Goal: Task Accomplishment & Management: Manage account settings

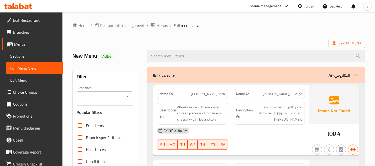
scroll to position [194, 0]
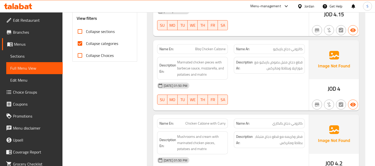
click at [23, 44] on span "Menus" at bounding box center [36, 44] width 45 height 6
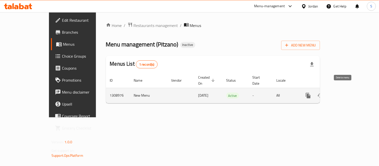
click at [336, 93] on icon "enhanced table" at bounding box center [333, 96] width 6 height 6
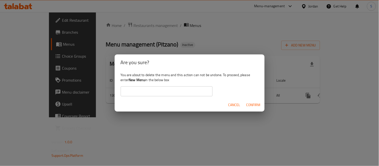
click at [162, 90] on input "text" at bounding box center [167, 92] width 92 height 10
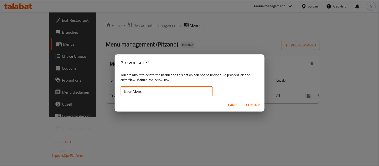
type input "New Menu"
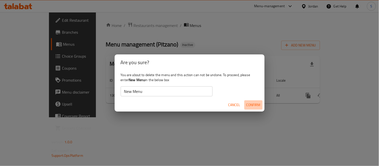
click at [247, 104] on span "Confirm" at bounding box center [254, 105] width 14 height 6
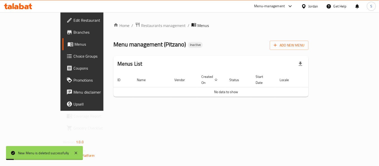
click at [236, 52] on div "Home / Restaurants management / Menus Menu management ( Pitzano ) Inactive Add …" at bounding box center [211, 61] width 195 height 79
click at [305, 48] on span "Add New Menu" at bounding box center [289, 45] width 31 height 6
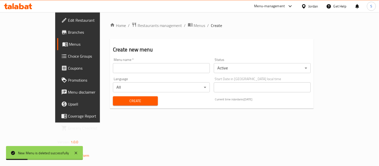
click at [178, 69] on input "text" at bounding box center [161, 68] width 97 height 10
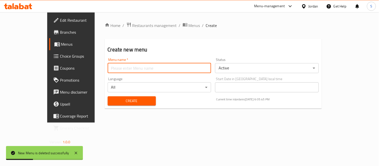
type input "New Menu"
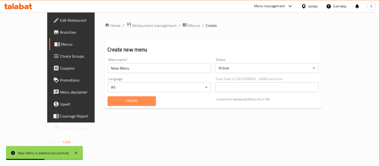
click at [112, 99] on span "Create" at bounding box center [132, 101] width 40 height 6
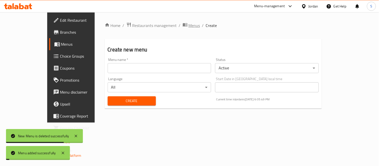
click at [189, 25] on span "Menus" at bounding box center [195, 26] width 12 height 6
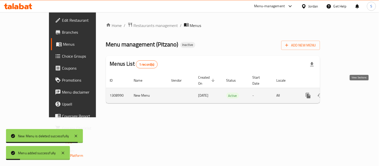
click at [348, 93] on icon "enhanced table" at bounding box center [345, 96] width 6 height 6
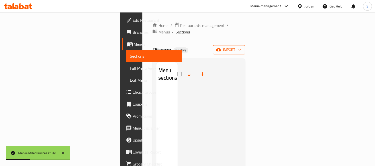
click at [241, 47] on span "import" at bounding box center [229, 50] width 24 height 6
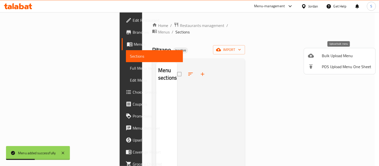
click at [340, 59] on span "Bulk Upload Menu" at bounding box center [347, 56] width 50 height 6
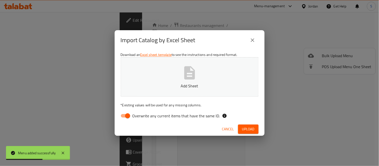
click at [124, 116] on input "Overwrite any current items that have the same ID." at bounding box center [128, 116] width 29 height 10
checkbox input "false"
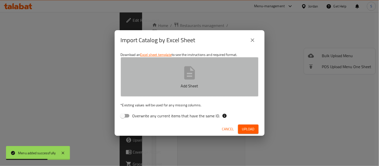
click at [184, 80] on icon "button" at bounding box center [190, 73] width 16 height 16
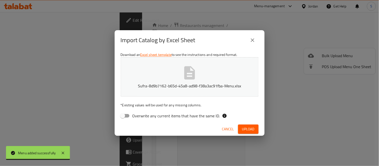
click at [239, 131] on button "Upload" at bounding box center [248, 129] width 21 height 9
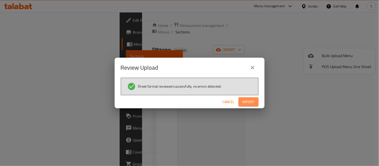
click at [244, 98] on button "Import" at bounding box center [249, 102] width 20 height 9
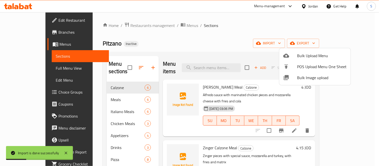
click at [224, 44] on div at bounding box center [189, 83] width 379 height 166
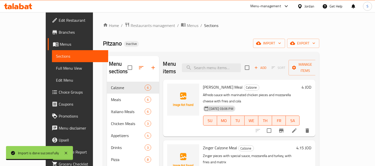
click at [56, 67] on span "Full Menu View" at bounding box center [80, 68] width 49 height 6
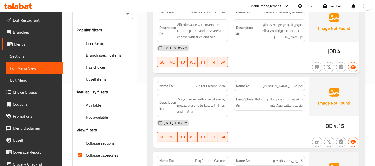
scroll to position [83, 0]
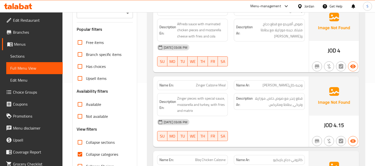
click at [82, 142] on input "Collapse sections" at bounding box center [80, 143] width 12 height 12
checkbox input "true"
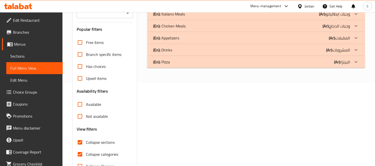
click at [184, 63] on div "(En): Pizza (Ar): البيتزا" at bounding box center [251, 62] width 197 height 6
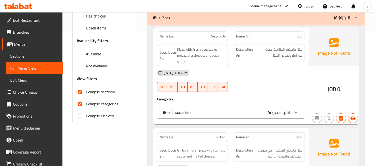
scroll to position [167, 0]
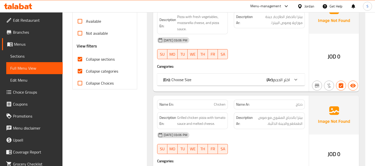
click at [82, 69] on input "Collapse categories" at bounding box center [80, 71] width 12 height 12
checkbox input "false"
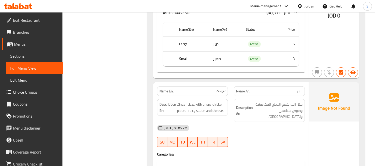
scroll to position [1159, 0]
click at [21, 45] on span "Menus" at bounding box center [36, 44] width 45 height 6
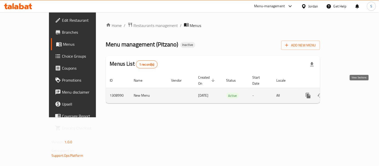
click at [348, 93] on icon "enhanced table" at bounding box center [345, 96] width 6 height 6
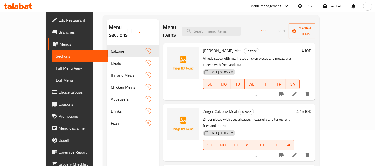
scroll to position [56, 0]
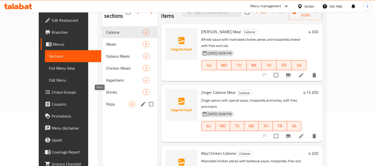
click at [106, 101] on span "Pizza" at bounding box center [117, 104] width 23 height 6
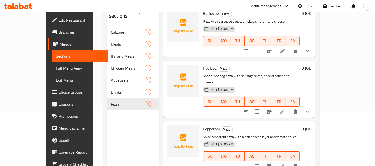
scroll to position [194, 0]
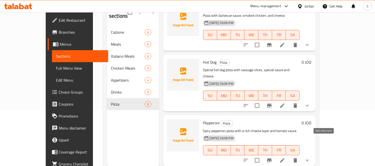
click at [286, 158] on icon at bounding box center [283, 161] width 6 height 6
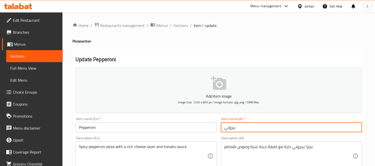
click at [235, 129] on input "ببروني" at bounding box center [291, 128] width 141 height 10
type input "بيبروني"
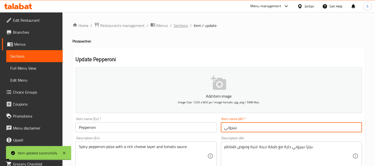
click at [184, 27] on span "Sections" at bounding box center [181, 26] width 14 height 6
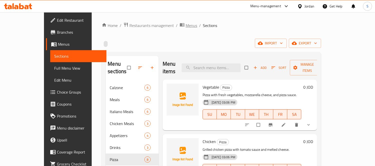
click at [186, 27] on span "Menus" at bounding box center [192, 26] width 12 height 6
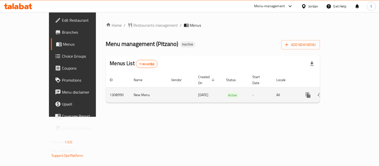
click at [106, 89] on td "1308990" at bounding box center [118, 95] width 24 height 15
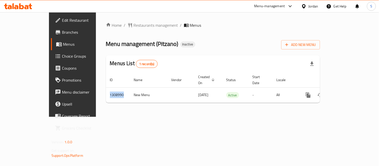
copy td "1308990"
click at [62, 22] on span "Edit Restaurant" at bounding box center [85, 20] width 46 height 6
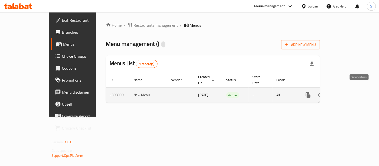
click at [347, 93] on icon "enhanced table" at bounding box center [344, 95] width 5 height 5
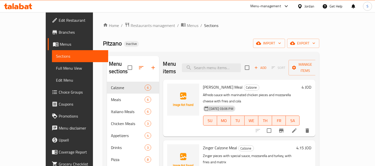
click at [197, 45] on div "Pitzano Inactive import export" at bounding box center [211, 43] width 217 height 9
click at [316, 44] on span "export" at bounding box center [303, 43] width 24 height 6
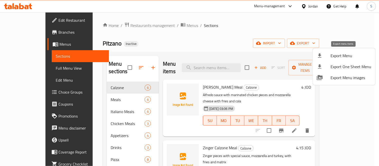
click at [341, 56] on span "Export Menu" at bounding box center [351, 56] width 41 height 6
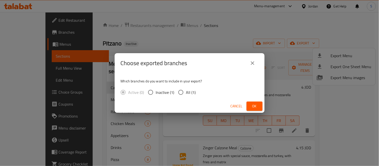
click at [193, 94] on span "All (1)" at bounding box center [191, 93] width 10 height 6
click at [186, 94] on input "All (1)" at bounding box center [181, 92] width 11 height 11
radio input "true"
click at [249, 107] on button "Ok" at bounding box center [255, 106] width 16 height 9
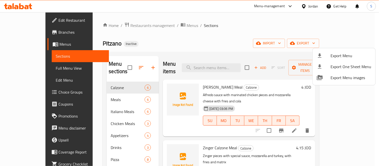
click at [226, 45] on div at bounding box center [189, 83] width 379 height 166
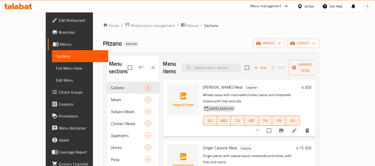
click at [56, 70] on span "Full Menu View" at bounding box center [80, 68] width 49 height 6
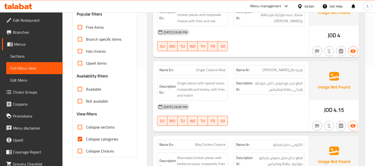
scroll to position [111, 0]
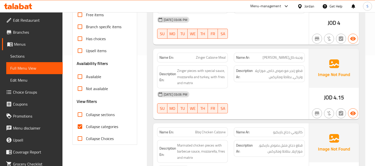
click at [86, 126] on span "Collapse categories" at bounding box center [102, 127] width 32 height 6
click at [86, 126] on input "Collapse categories" at bounding box center [80, 127] width 12 height 12
checkbox input "false"
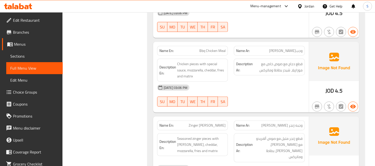
scroll to position [694, 0]
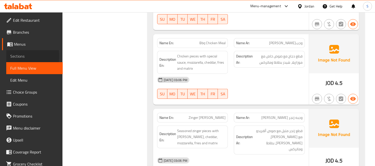
click at [17, 56] on span "Sections" at bounding box center [34, 56] width 49 height 6
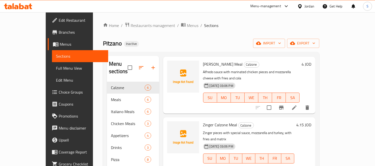
scroll to position [56, 0]
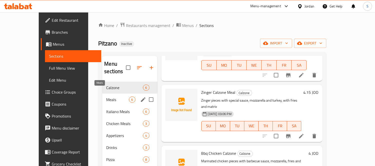
click at [108, 97] on span "Meals" at bounding box center [117, 100] width 23 height 6
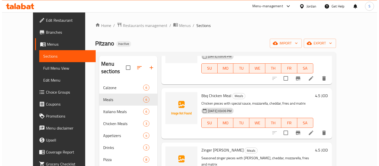
scroll to position [111, 0]
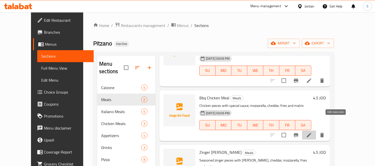
click at [312, 132] on icon at bounding box center [309, 135] width 6 height 6
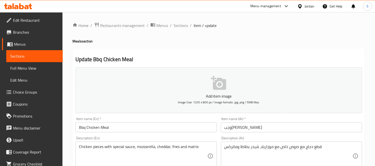
click at [236, 129] on input "وجبه باربكيوتشكن" at bounding box center [291, 128] width 141 height 10
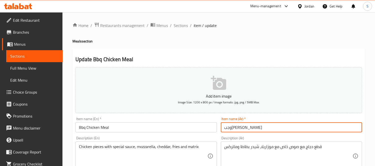
click at [234, 129] on input "وجبه باربكيوتشكن" at bounding box center [291, 128] width 141 height 10
type input "وجبه باربكيو تشكن"
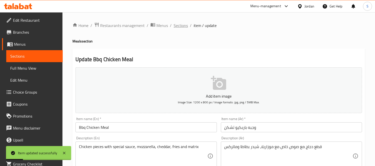
click at [181, 26] on span "Sections" at bounding box center [181, 26] width 14 height 6
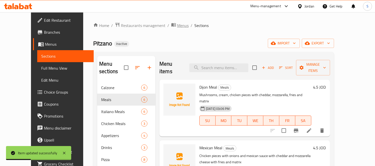
click at [177, 26] on span "Menus" at bounding box center [183, 26] width 12 height 6
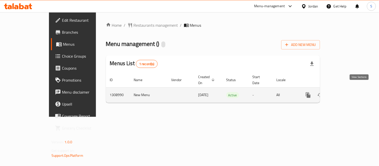
click at [348, 92] on icon "enhanced table" at bounding box center [345, 95] width 6 height 6
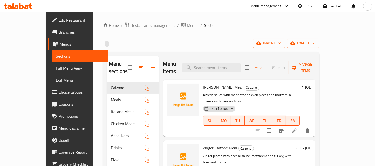
click at [250, 48] on div "import export" at bounding box center [211, 43] width 217 height 9
click at [295, 45] on icon "button" at bounding box center [292, 43] width 5 height 3
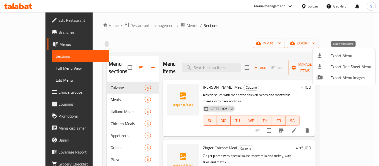
click at [336, 53] on span "Export Menu" at bounding box center [351, 56] width 41 height 6
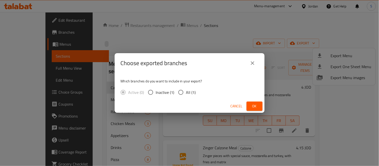
click at [188, 93] on span "All (1)" at bounding box center [191, 93] width 10 height 6
click at [186, 93] on input "All (1)" at bounding box center [181, 92] width 11 height 11
radio input "true"
click at [262, 107] on button "Ok" at bounding box center [255, 106] width 16 height 9
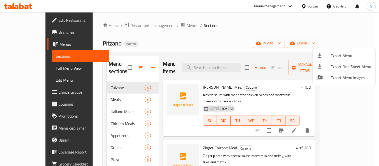
click at [210, 44] on div at bounding box center [189, 83] width 379 height 166
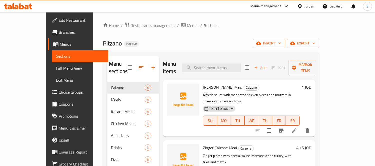
click at [56, 68] on span "Full Menu View" at bounding box center [80, 68] width 49 height 6
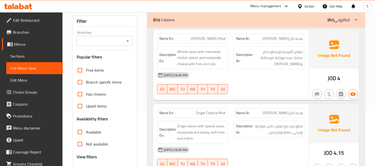
scroll to position [83, 0]
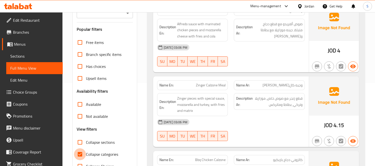
click at [81, 155] on input "Collapse categories" at bounding box center [80, 155] width 12 height 12
checkbox input "false"
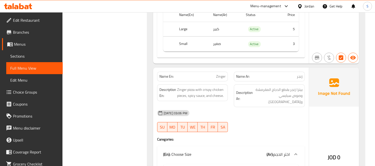
scroll to position [3250, 0]
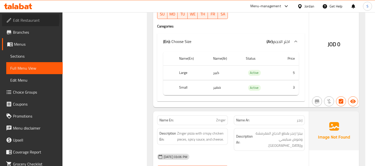
click at [25, 20] on span "Edit Restaurant" at bounding box center [36, 20] width 46 height 6
